Goal: Task Accomplishment & Management: Use online tool/utility

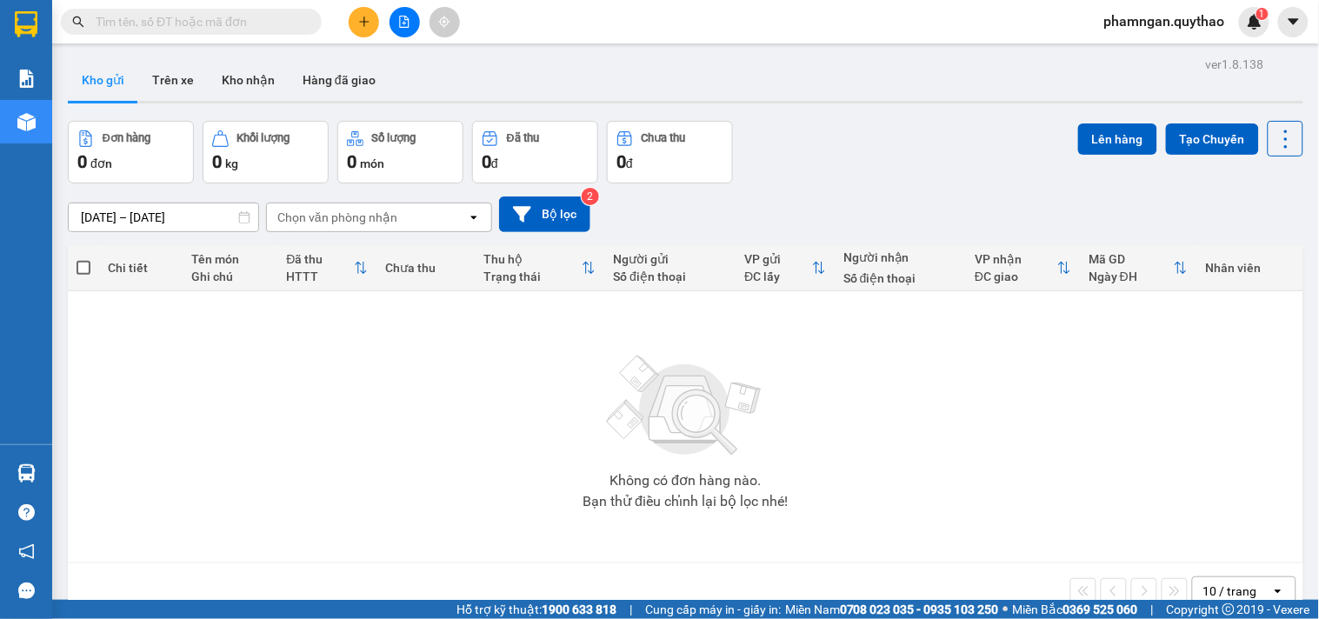
click at [396, 30] on button at bounding box center [405, 22] width 30 height 30
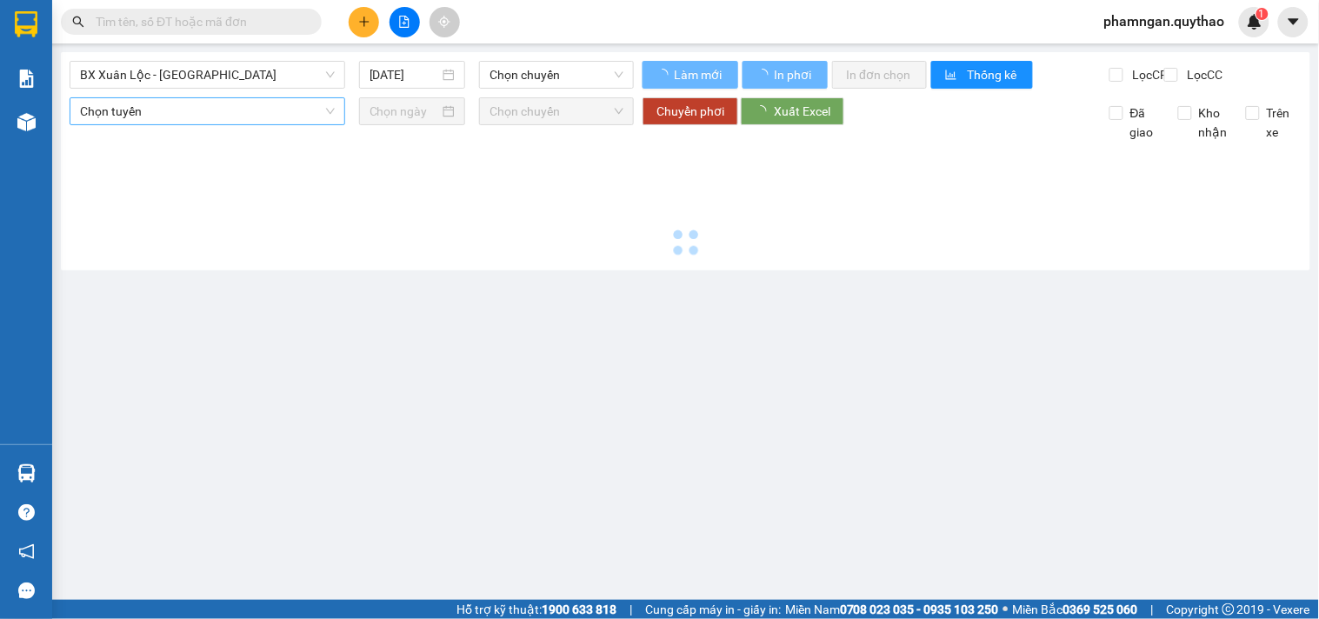
type input "[DATE]"
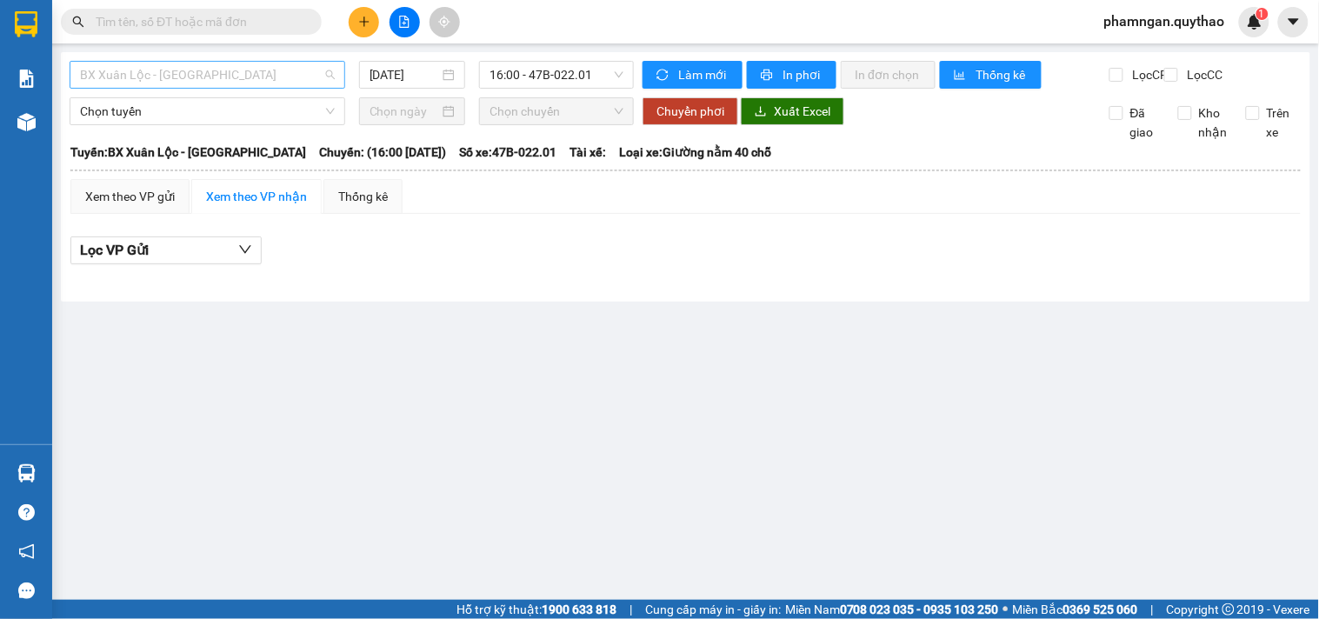
click at [265, 87] on span "BX Xuân Lộc - [GEOGRAPHIC_DATA]" at bounding box center [207, 75] width 255 height 26
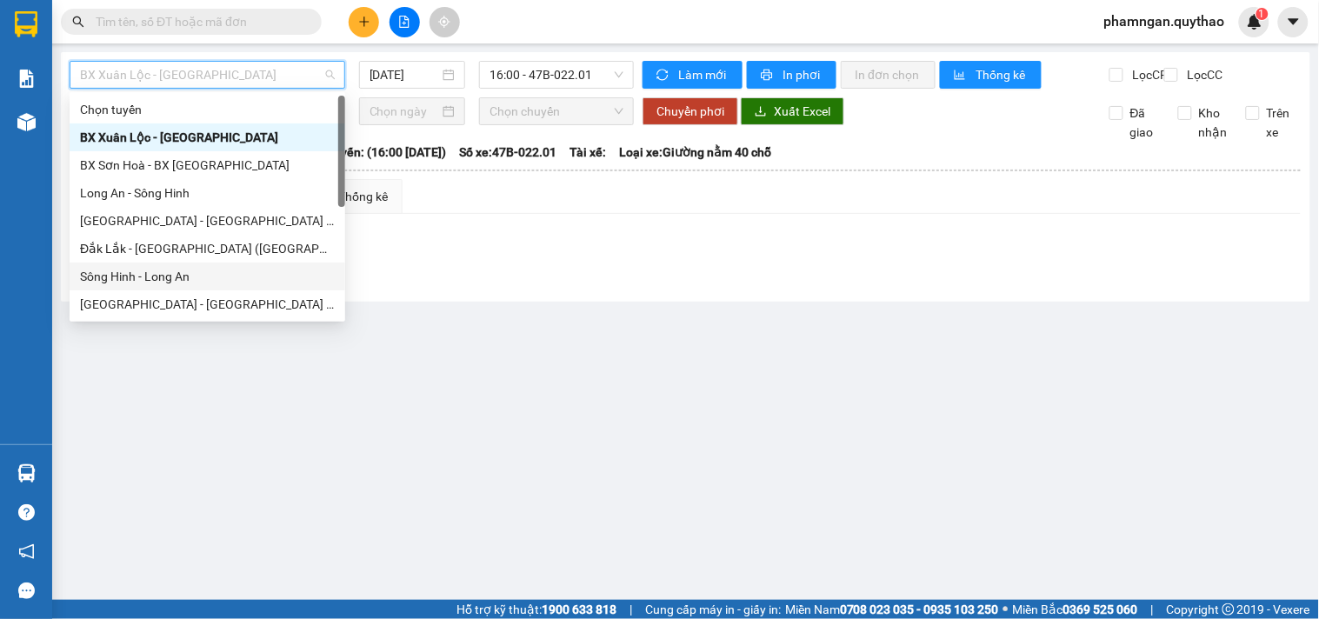
drag, startPoint x: 144, startPoint y: 273, endPoint x: 326, endPoint y: 137, distance: 227.3
click at [144, 272] on div "Sông Hinh - Long An" at bounding box center [207, 276] width 255 height 19
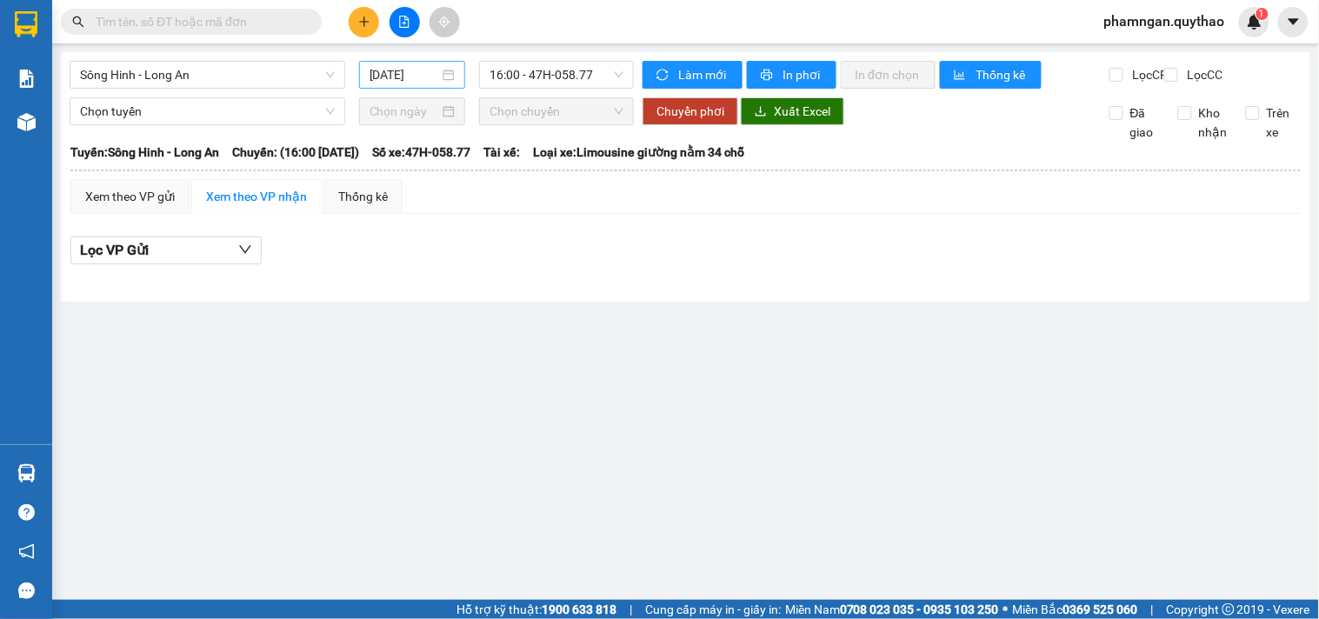
click at [411, 64] on div "[DATE]" at bounding box center [412, 75] width 107 height 28
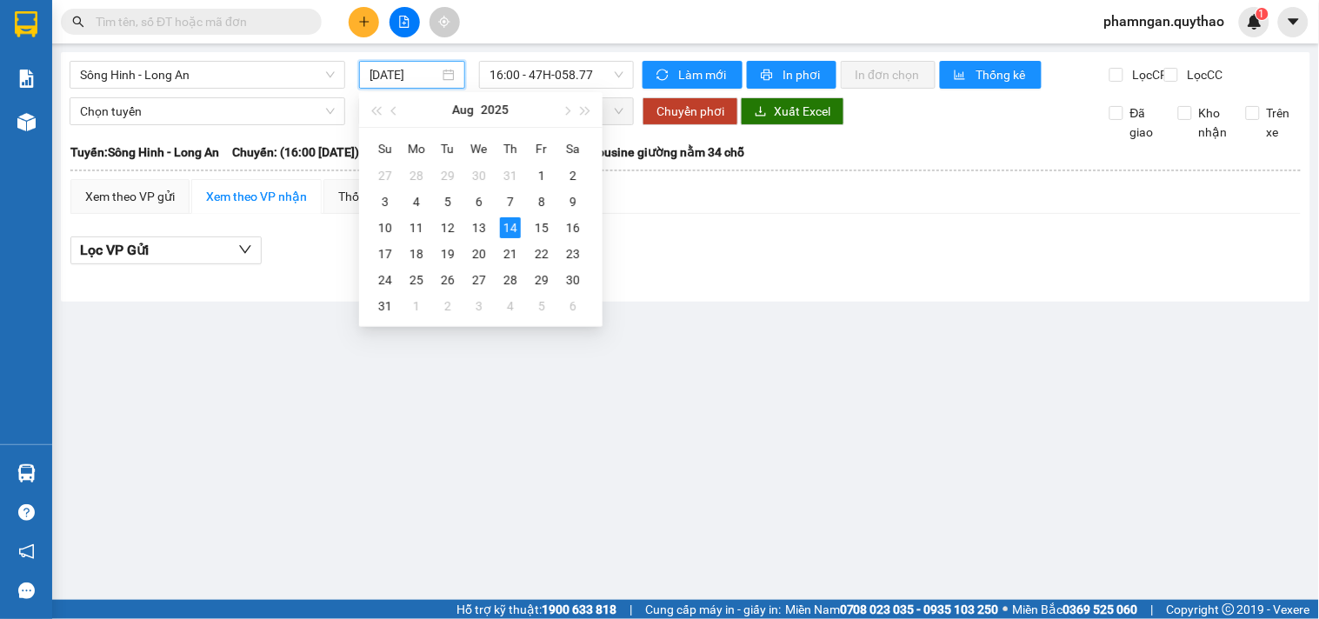
click at [411, 70] on input "[DATE]" at bounding box center [405, 74] width 70 height 19
click at [483, 226] on div "13" at bounding box center [479, 227] width 21 height 21
type input "[DATE]"
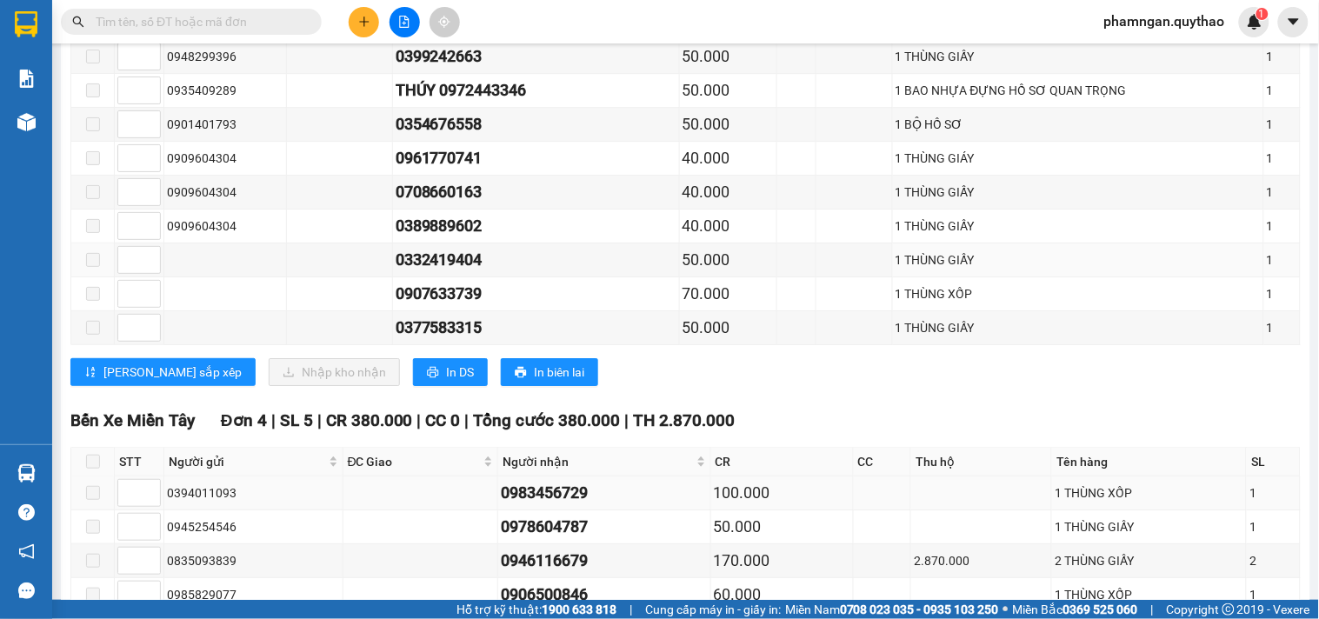
scroll to position [1479, 0]
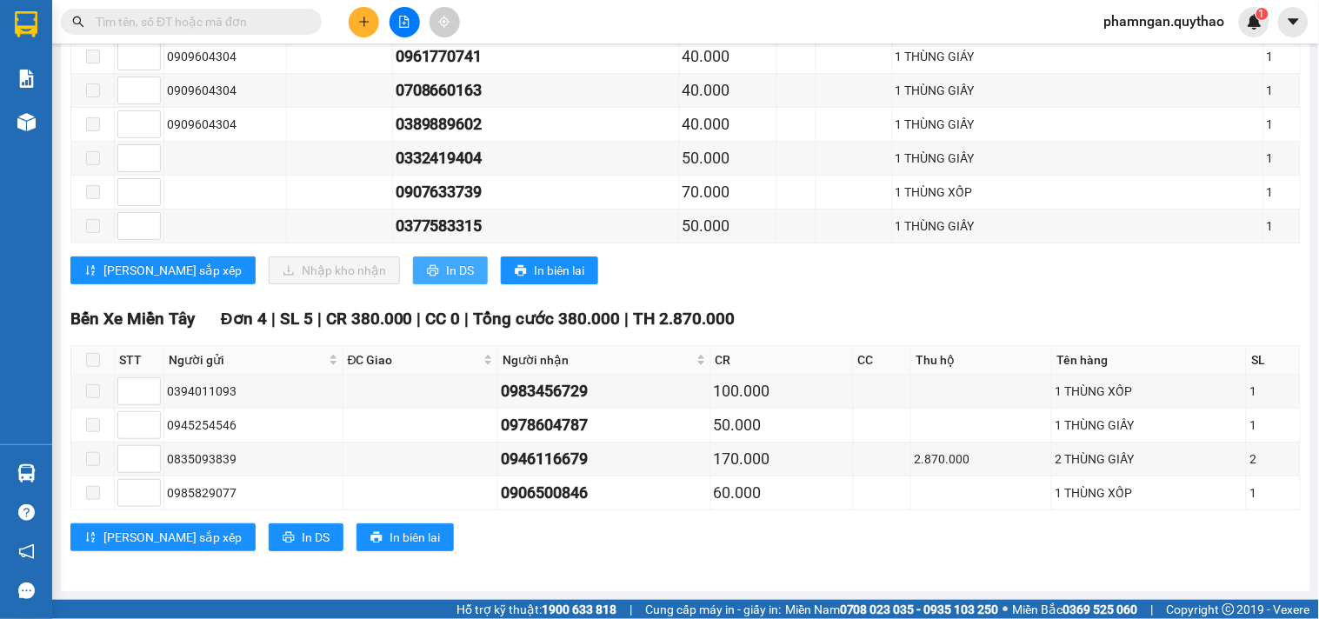
click at [446, 264] on span "In DS" at bounding box center [460, 270] width 28 height 19
